Goal: Task Accomplishment & Management: Use online tool/utility

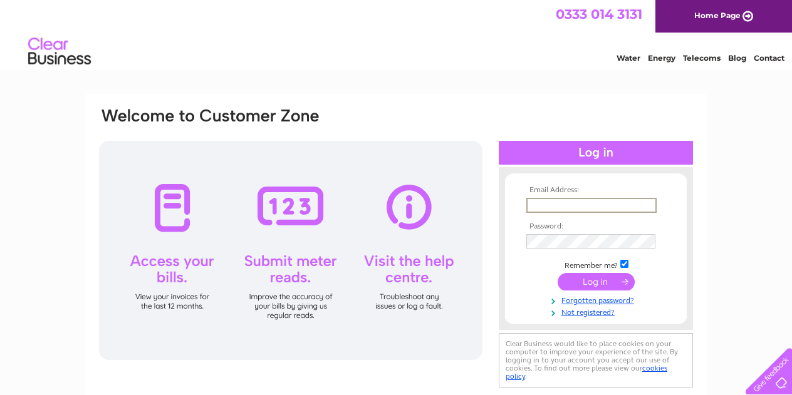
type input "duncan12@btinternet.com"
click at [597, 276] on input "submit" at bounding box center [595, 281] width 77 height 18
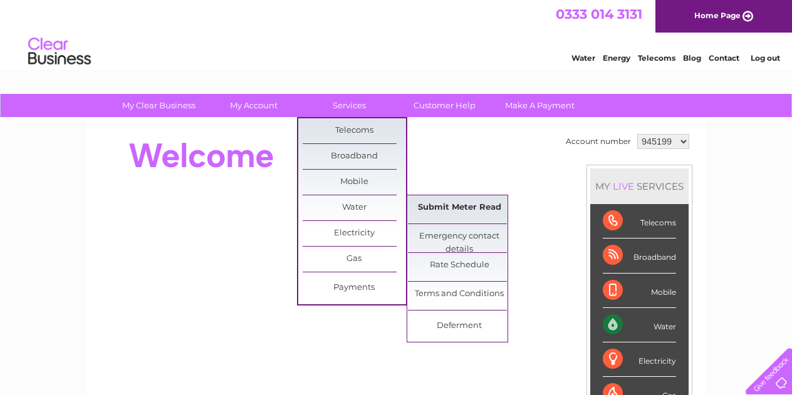
click at [426, 212] on link "Submit Meter Read" at bounding box center [459, 207] width 103 height 25
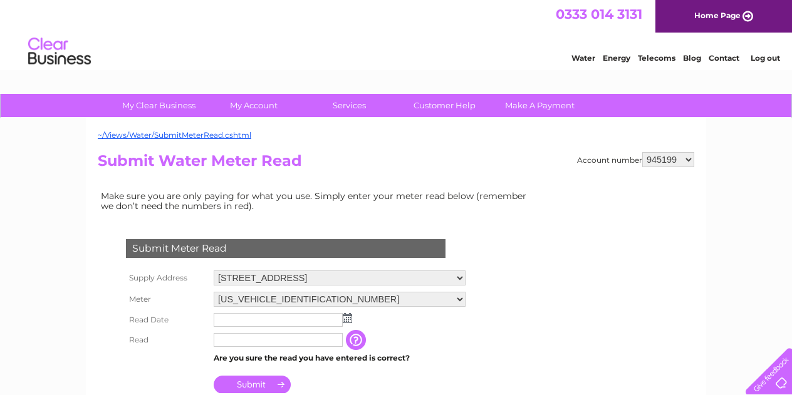
click at [305, 319] on input "text" at bounding box center [278, 320] width 129 height 14
click at [349, 320] on img at bounding box center [347, 318] width 9 height 10
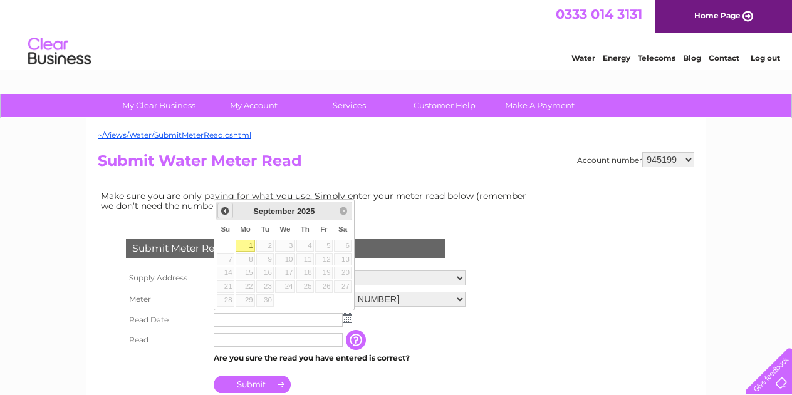
click at [224, 212] on span "Prev" at bounding box center [225, 211] width 10 height 10
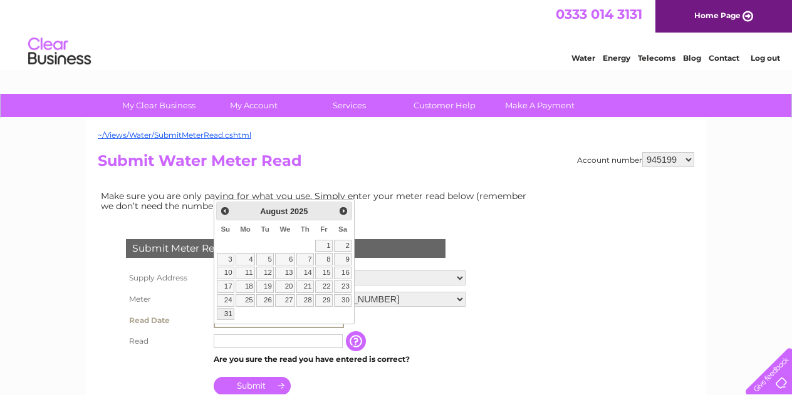
click at [228, 314] on link "31" at bounding box center [226, 314] width 18 height 13
type input "2025/08/31"
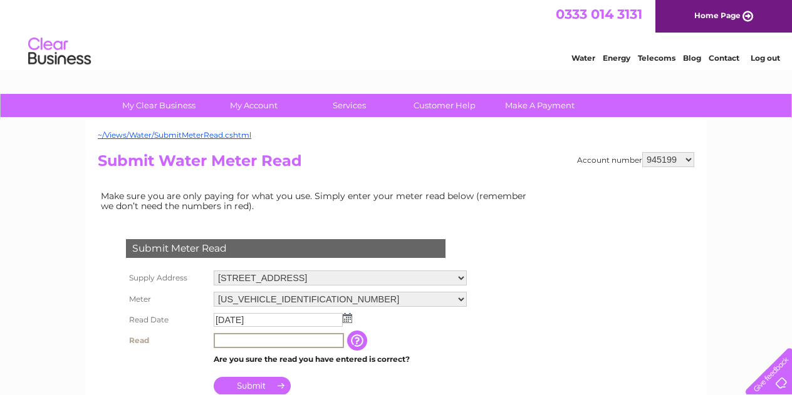
click at [247, 339] on input "text" at bounding box center [279, 340] width 130 height 15
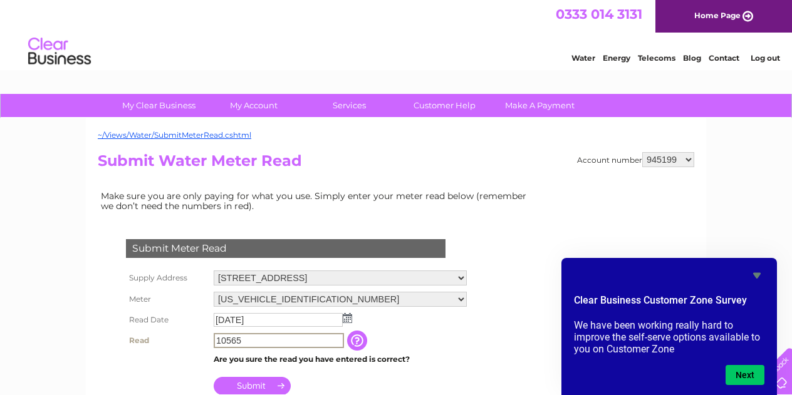
type input "10565"
click at [356, 338] on input "button" at bounding box center [357, 340] width 23 height 20
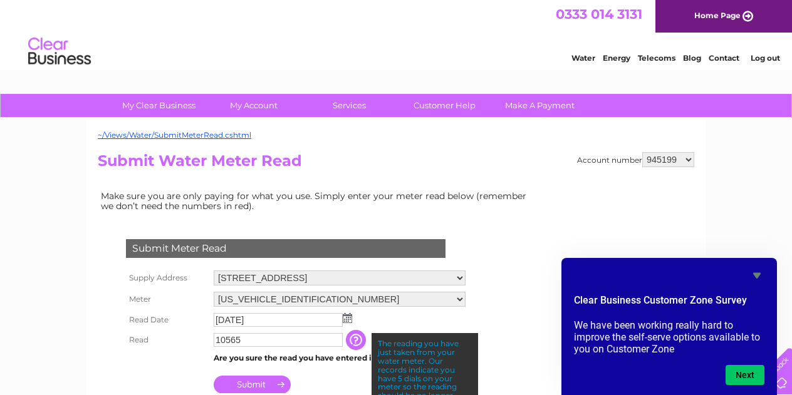
click at [159, 371] on th at bounding box center [167, 381] width 88 height 30
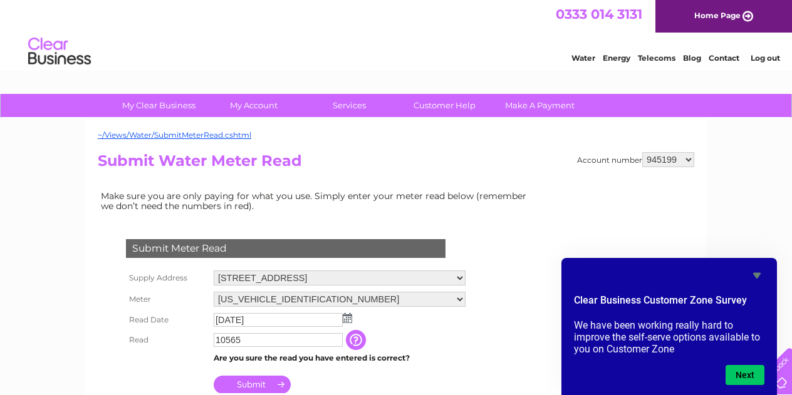
click at [249, 383] on input "Submit" at bounding box center [252, 385] width 77 height 18
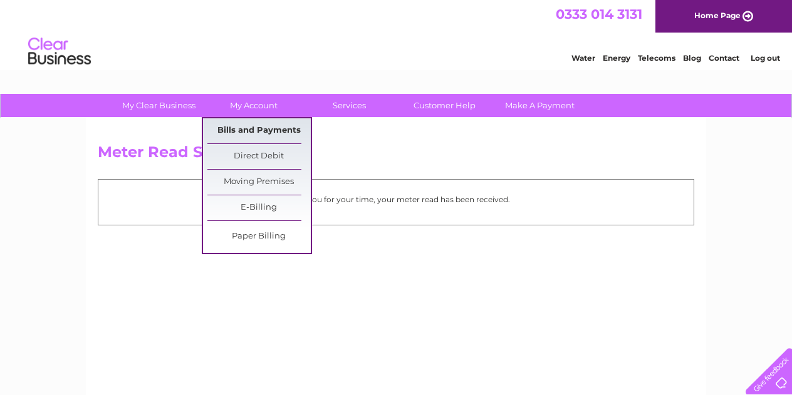
click at [257, 130] on link "Bills and Payments" at bounding box center [258, 130] width 103 height 25
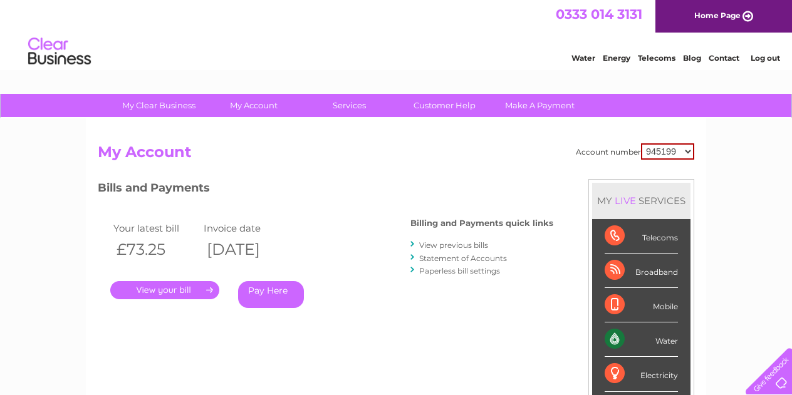
click at [184, 290] on link "." at bounding box center [164, 290] width 109 height 18
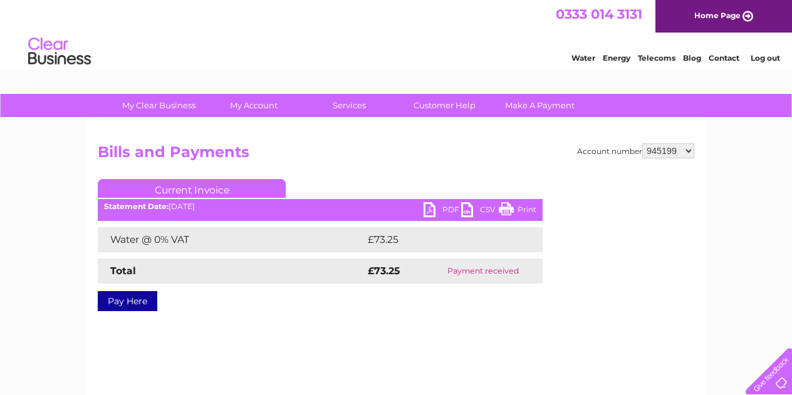
click at [431, 208] on link "PDF" at bounding box center [442, 211] width 38 height 18
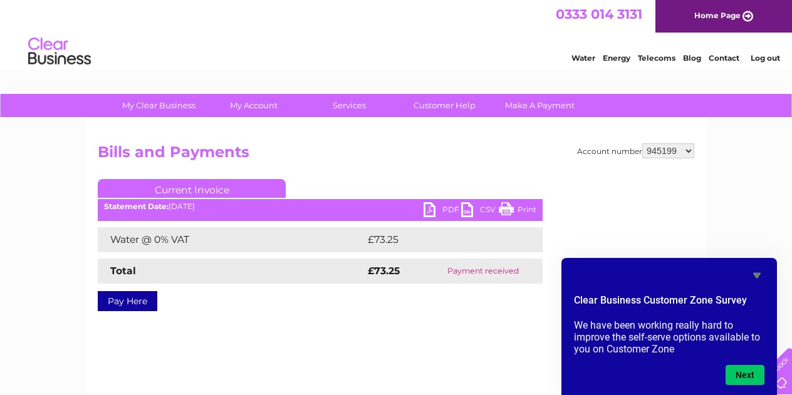
click at [763, 57] on link "Log out" at bounding box center [764, 57] width 29 height 9
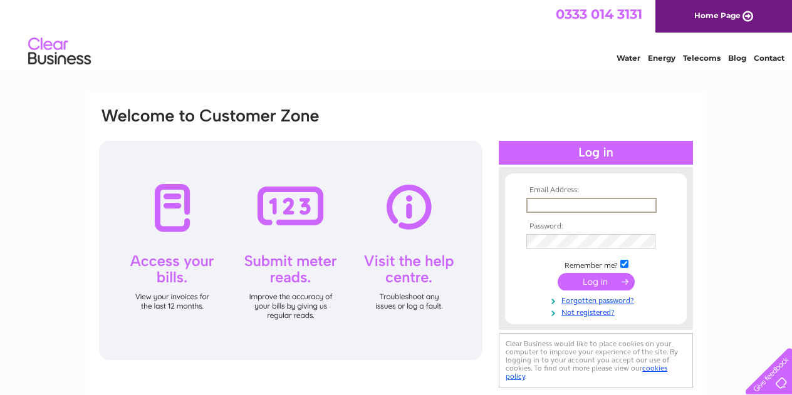
click at [559, 73] on html "0333 014 3131 Home Page Water Energy Telecoms Blog Contact" at bounding box center [396, 36] width 792 height 73
